Goal: Find specific page/section: Find specific page/section

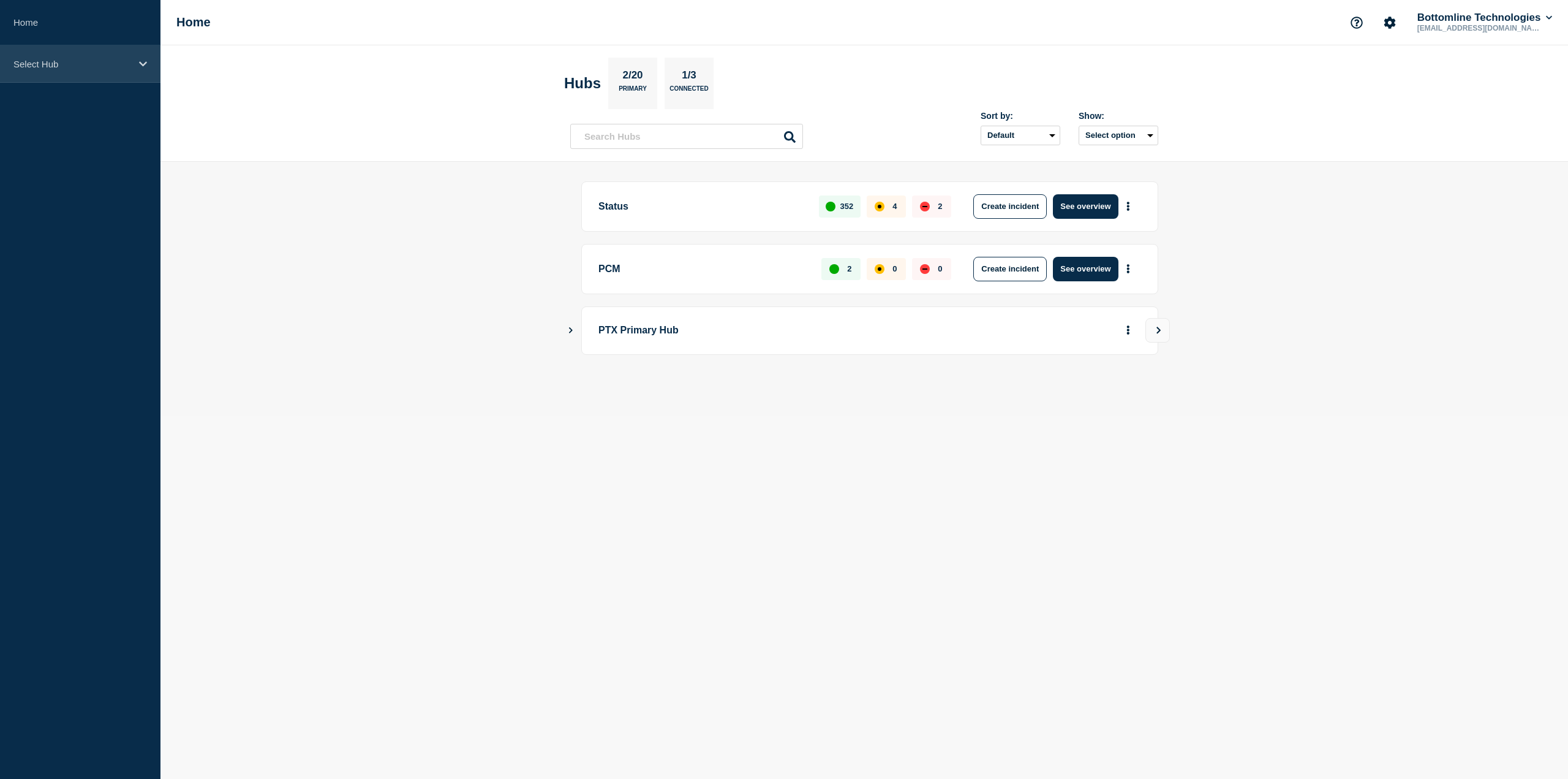
click at [111, 71] on div "Select Hub" at bounding box center [80, 64] width 161 height 37
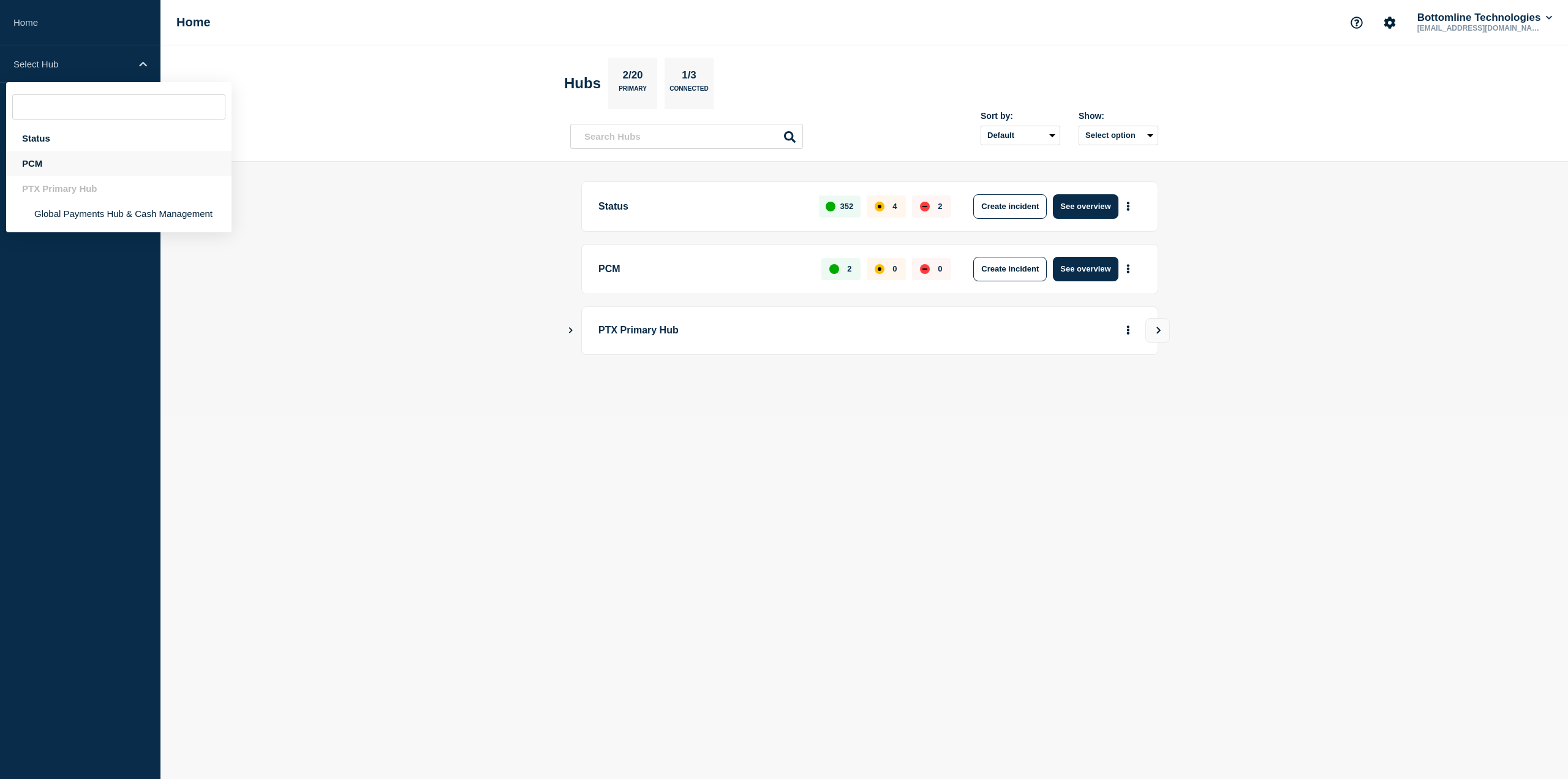
click at [90, 171] on div "PCM" at bounding box center [119, 163] width 226 height 25
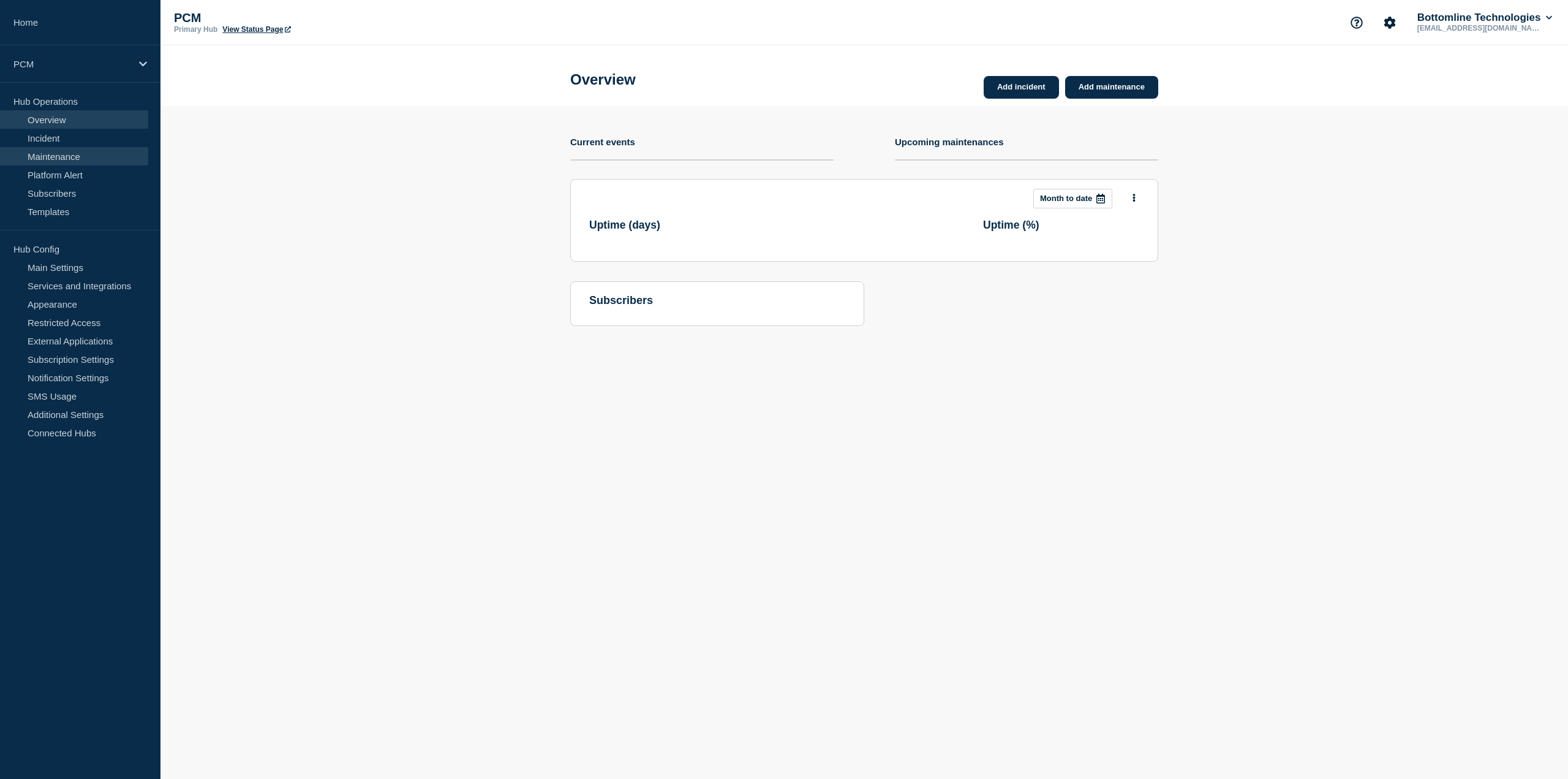
click at [85, 155] on link "Maintenance" at bounding box center [74, 156] width 148 height 18
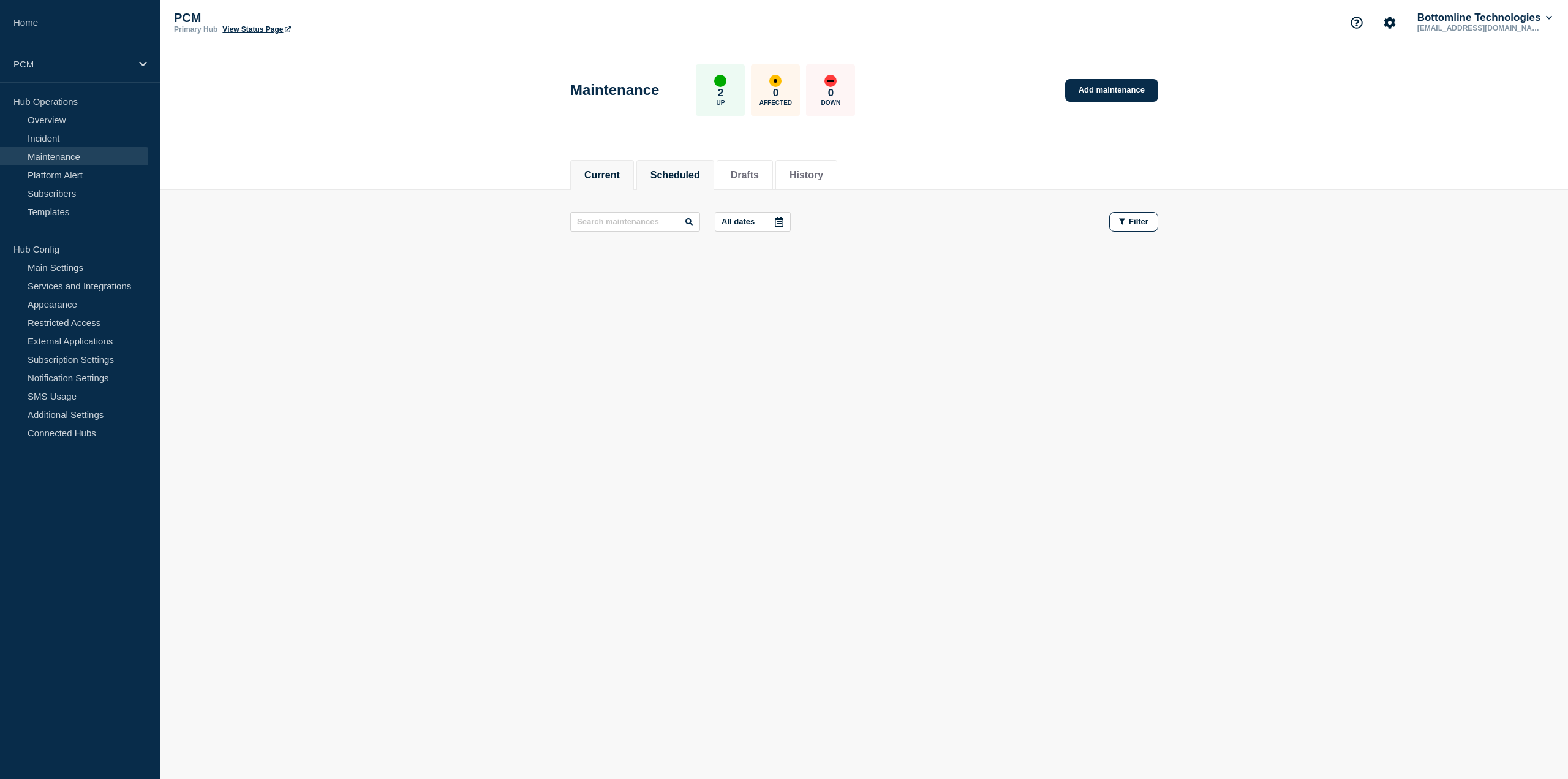
click at [667, 171] on button "Scheduled" at bounding box center [676, 176] width 49 height 11
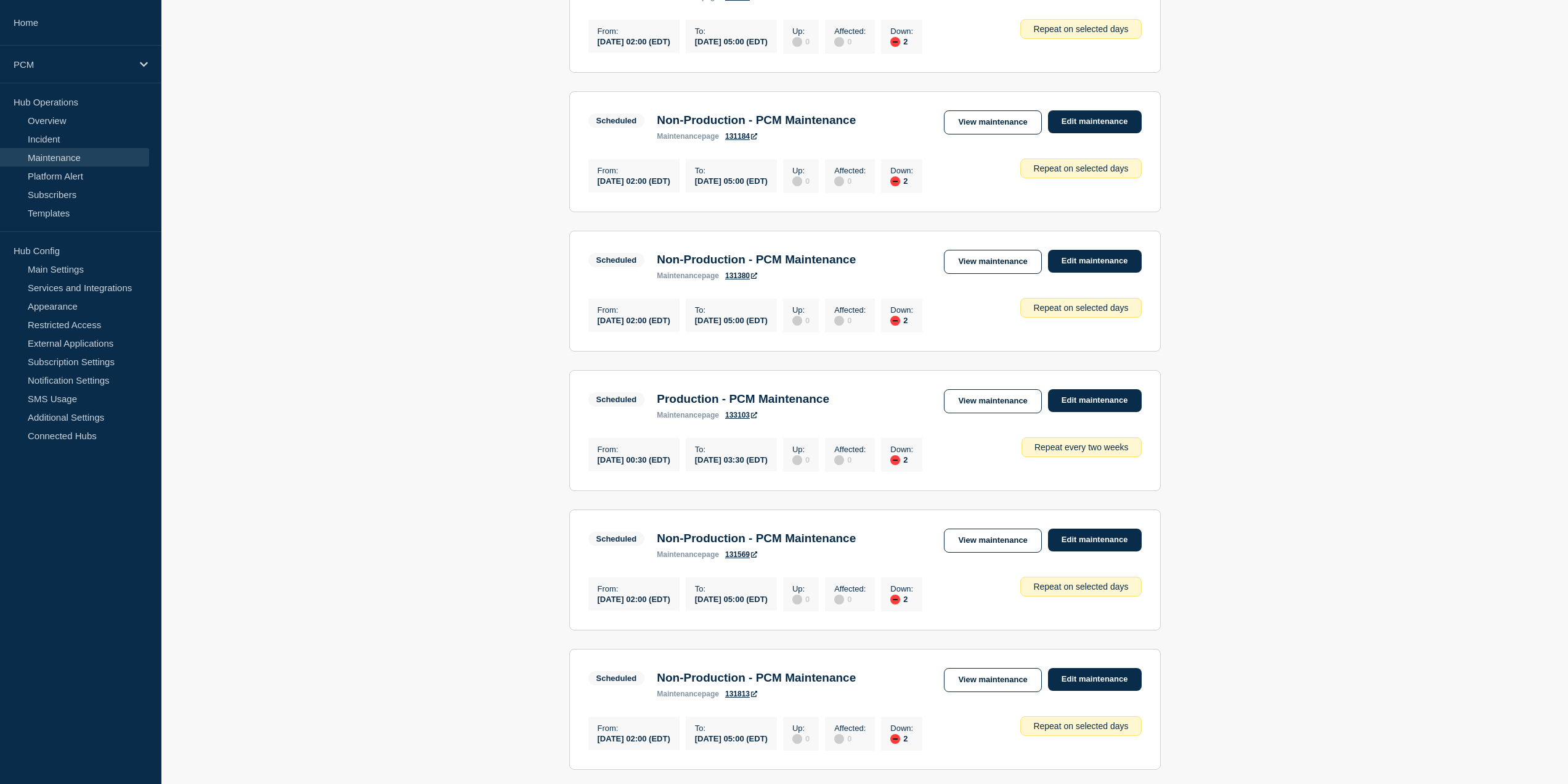
scroll to position [1064, 0]
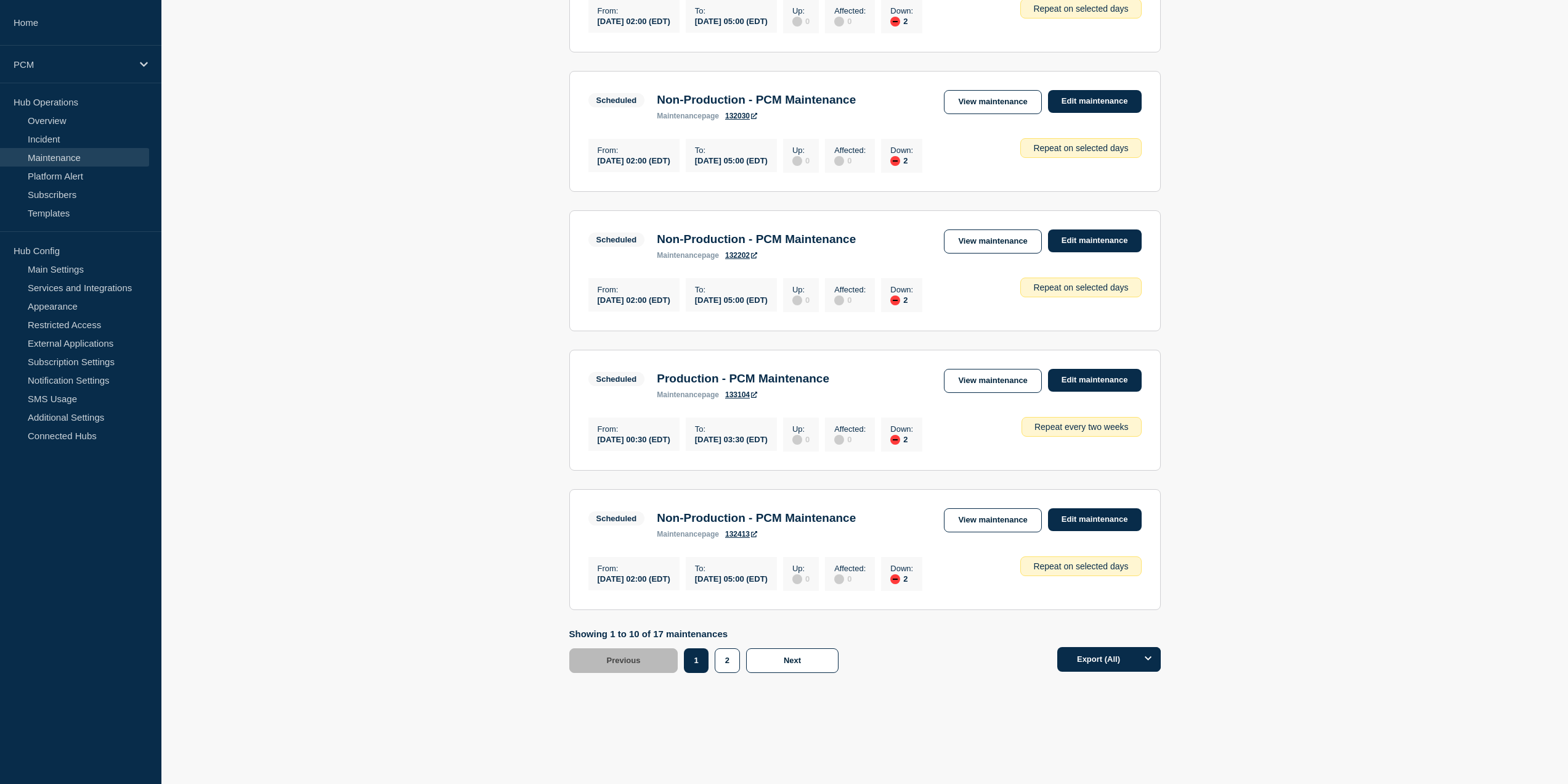
drag, startPoint x: 959, startPoint y: 279, endPoint x: 944, endPoint y: 445, distance: 166.7
click at [713, 655] on div "1" at bounding box center [699, 660] width 30 height 25
click at [727, 659] on button "2" at bounding box center [727, 660] width 25 height 25
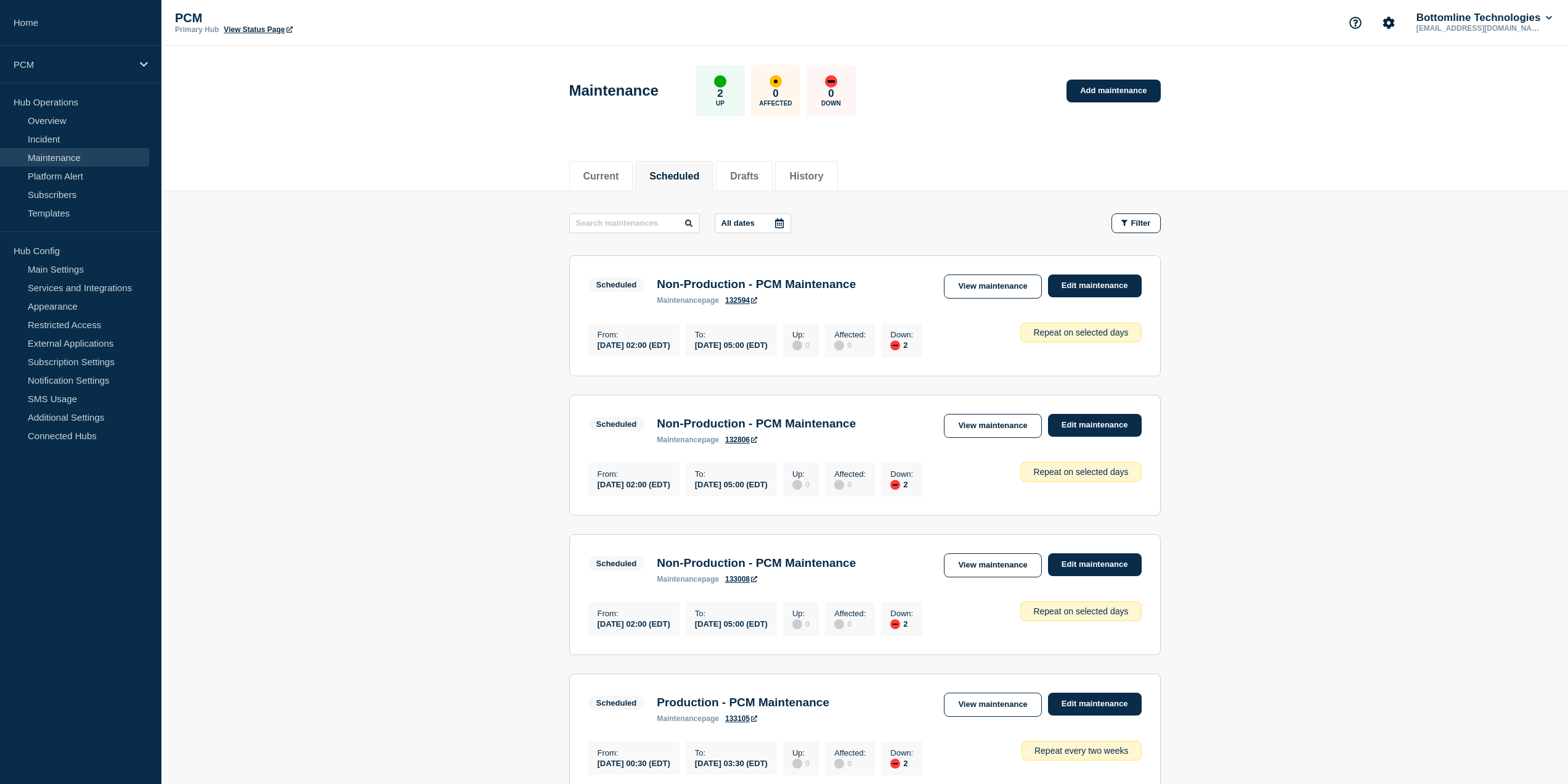
drag, startPoint x: 405, startPoint y: 438, endPoint x: 404, endPoint y: 171, distance: 267.0
